Goal: Task Accomplishment & Management: Manage account settings

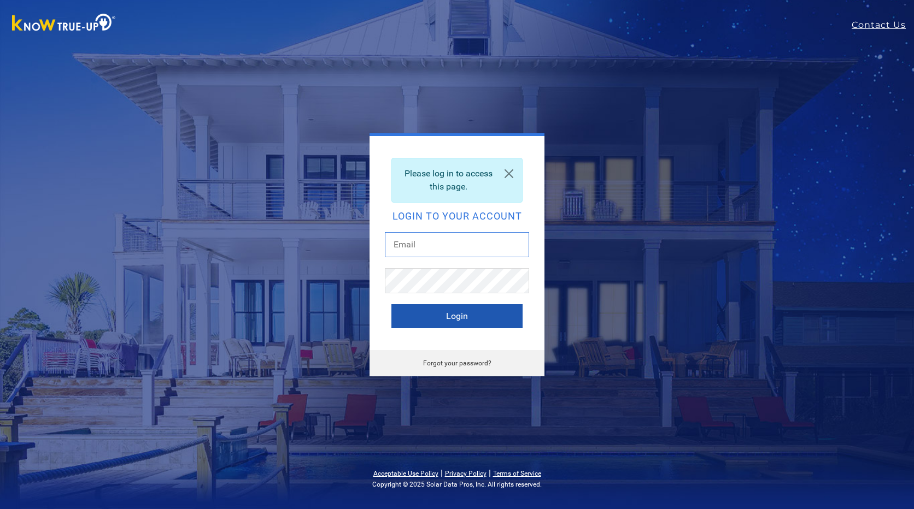
type input "[PERSON_NAME][EMAIL_ADDRESS][DOMAIN_NAME]"
click at [479, 316] on button "Login" at bounding box center [456, 316] width 131 height 24
click at [459, 313] on button "Login" at bounding box center [456, 316] width 131 height 24
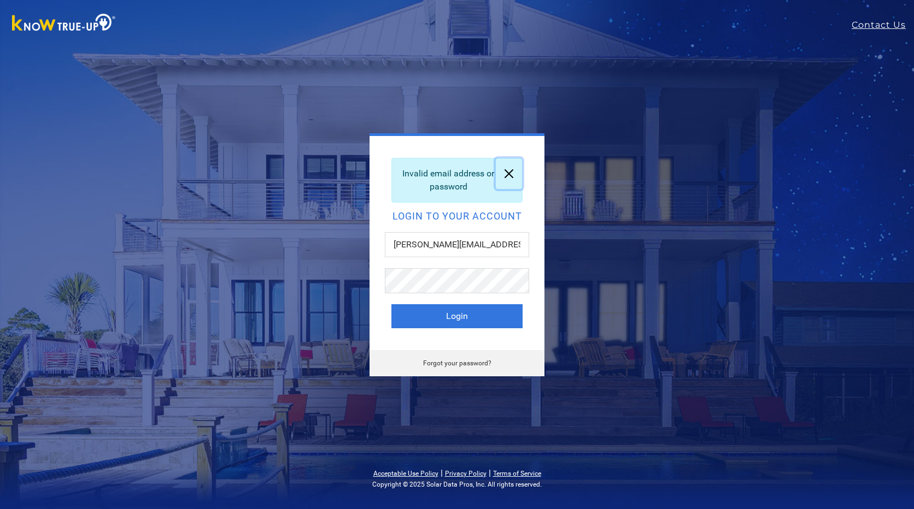
click at [506, 172] on link at bounding box center [509, 173] width 26 height 31
